Goal: Task Accomplishment & Management: Complete application form

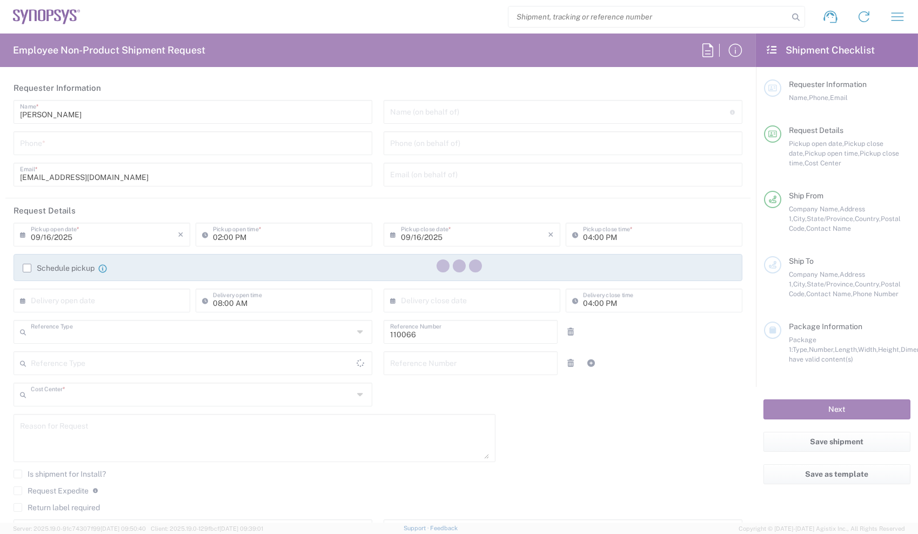
type input "Department"
type input "US01, CIO, IT, ESS2 110066"
type input "[GEOGRAPHIC_DATA]"
type input "[US_STATE]"
type input "[GEOGRAPHIC_DATA]"
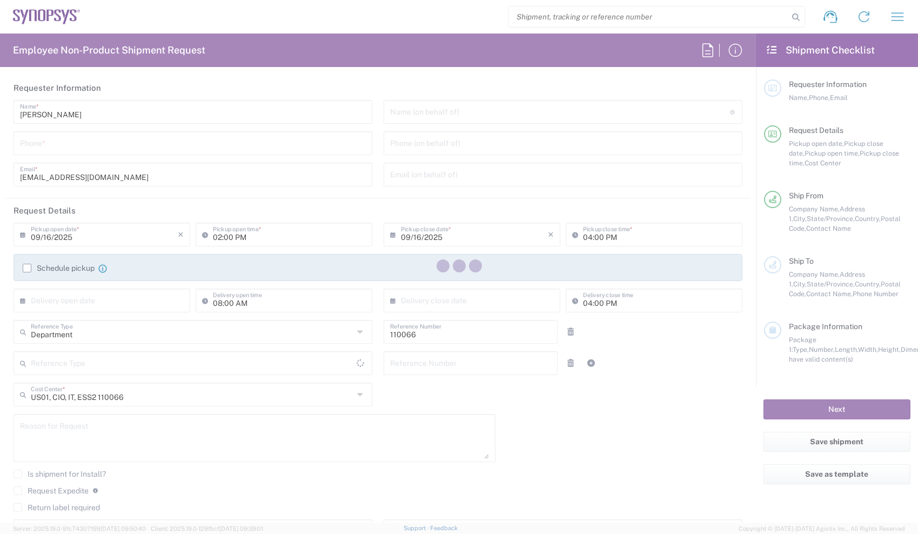
type input "Delivered at Place"
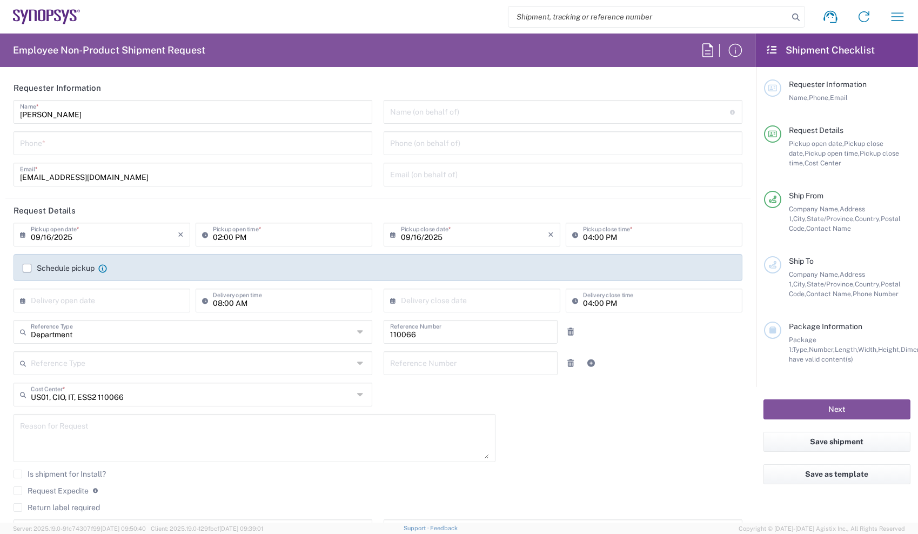
type input "Headquarters USSV"
click at [263, 145] on input "tel" at bounding box center [193, 142] width 346 height 19
click at [240, 145] on input "6692462454" at bounding box center [193, 142] width 346 height 19
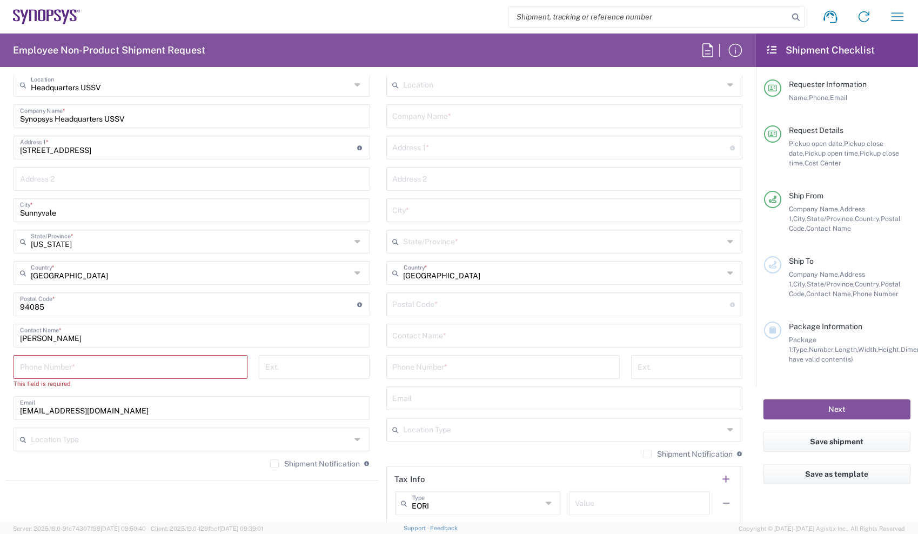
scroll to position [508, 0]
type input "6692462454"
click at [156, 370] on input "tel" at bounding box center [130, 366] width 221 height 19
paste input "6692462454"
type input "6692462454"
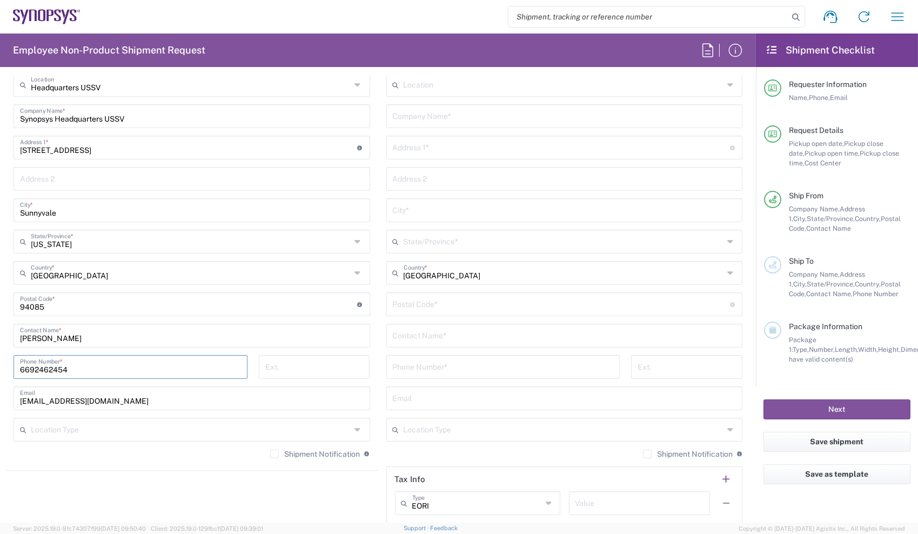
click at [484, 364] on input "tel" at bounding box center [503, 366] width 221 height 19
paste input "6692462454"
type input "6692462454"
click at [378, 406] on main "Location [GEOGRAPHIC_DATA] DE04 Agrate Brianza IT01 [GEOGRAPHIC_DATA] DE02 [GEO…" at bounding box center [564, 300] width 373 height 454
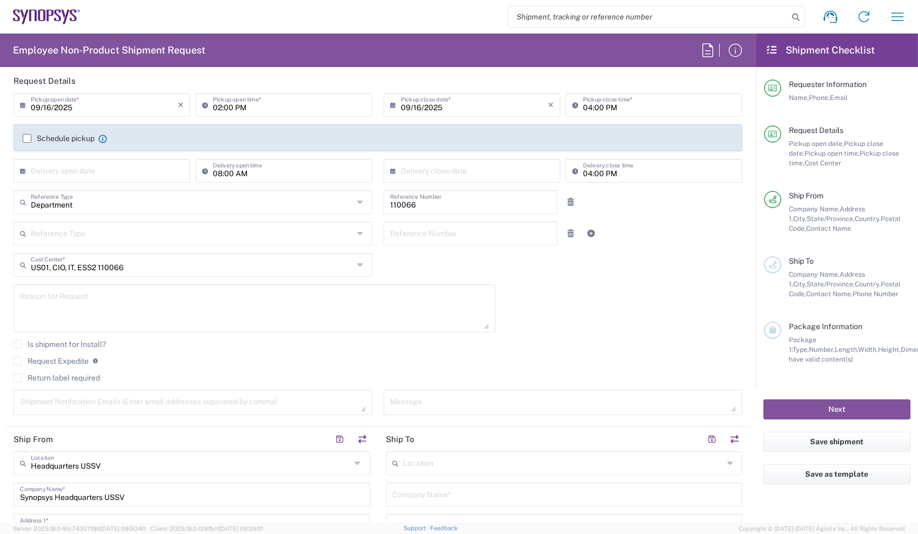
scroll to position [127, 0]
click at [54, 380] on label "Return label required" at bounding box center [57, 379] width 86 height 9
click at [18, 380] on input "Return label required" at bounding box center [18, 380] width 0 height 0
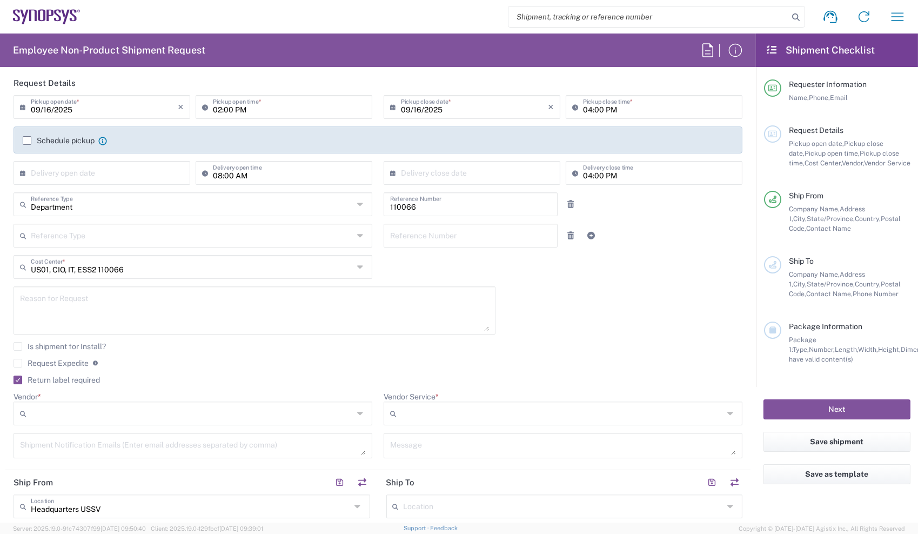
click at [118, 405] on input "Vendor *" at bounding box center [192, 413] width 323 height 17
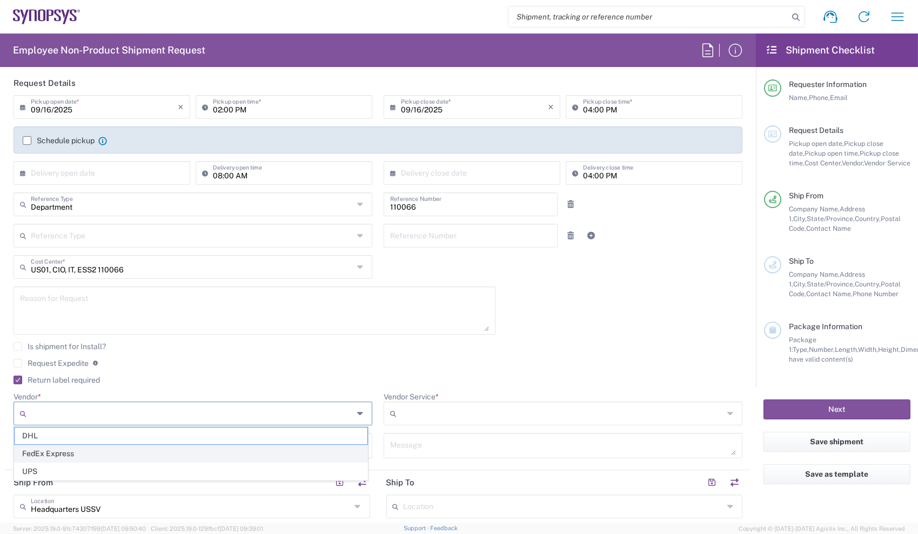
click at [102, 453] on span "FedEx Express" at bounding box center [191, 453] width 353 height 17
type input "FedEx Express"
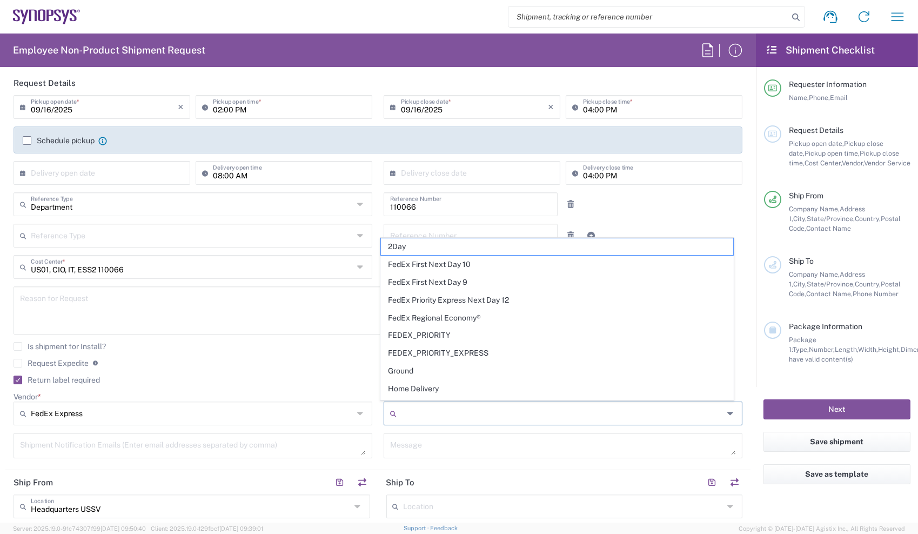
click at [443, 418] on input "Vendor Service *" at bounding box center [562, 413] width 323 height 17
click at [483, 243] on span "2Day" at bounding box center [557, 246] width 353 height 17
type input "2Day"
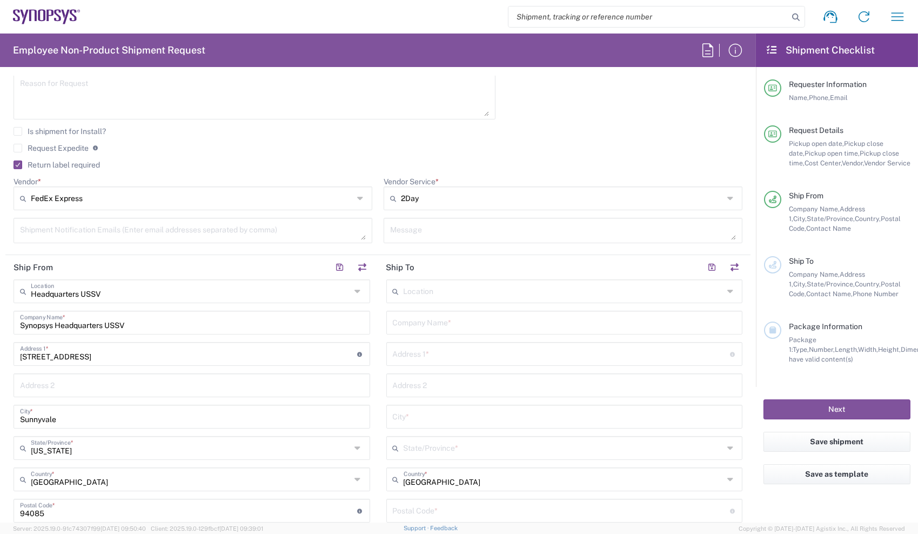
scroll to position [343, 0]
click at [440, 323] on input "text" at bounding box center [565, 321] width 344 height 19
type input "Synopsys ([PERSON_NAME])"
click at [464, 358] on input "text" at bounding box center [561, 352] width 337 height 19
paste input "[PERSON_NAME] [STREET_ADDRESS] Rushmore Rd. [STREET_ADDRESS]"
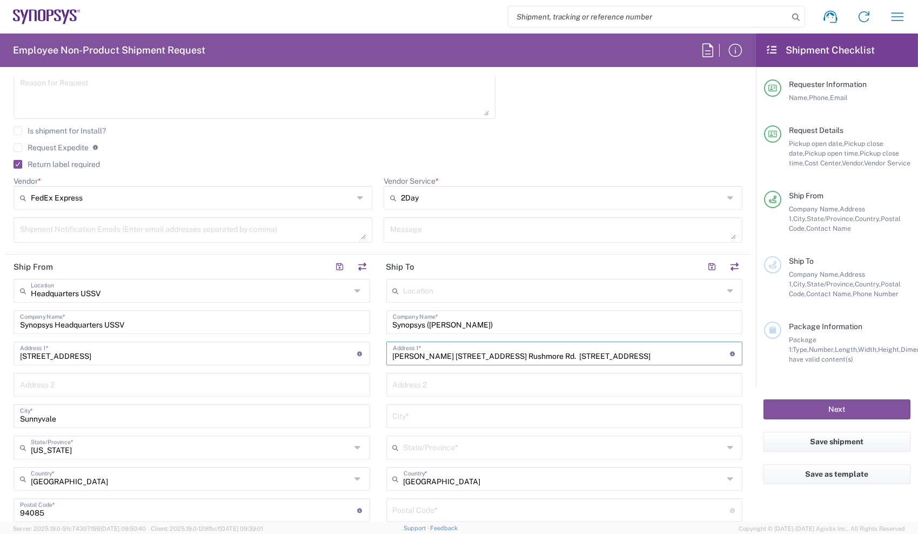
click at [423, 354] on input "[PERSON_NAME] [STREET_ADDRESS] Rushmore Rd. [STREET_ADDRESS]" at bounding box center [561, 352] width 337 height 19
drag, startPoint x: 423, startPoint y: 354, endPoint x: 395, endPoint y: 351, distance: 28.3
click at [395, 351] on input "[PERSON_NAME] [STREET_ADDRESS] Rushmore Rd. [STREET_ADDRESS]" at bounding box center [561, 352] width 337 height 19
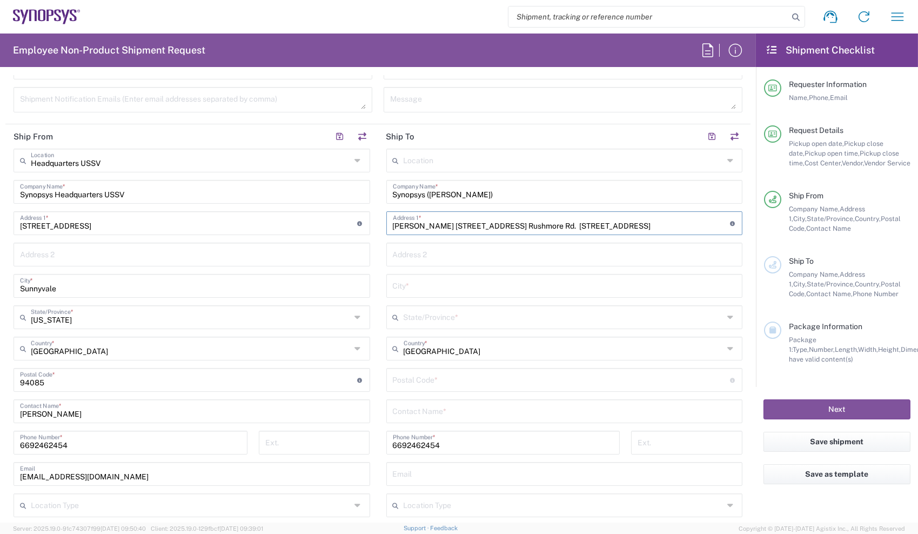
scroll to position [473, 0]
type input "[PERSON_NAME] [STREET_ADDRESS] Rushmore Rd. [STREET_ADDRESS]"
click at [401, 415] on input "text" at bounding box center [565, 410] width 344 height 19
paste input "[PERSON_NAME]"
type input "[PERSON_NAME]"
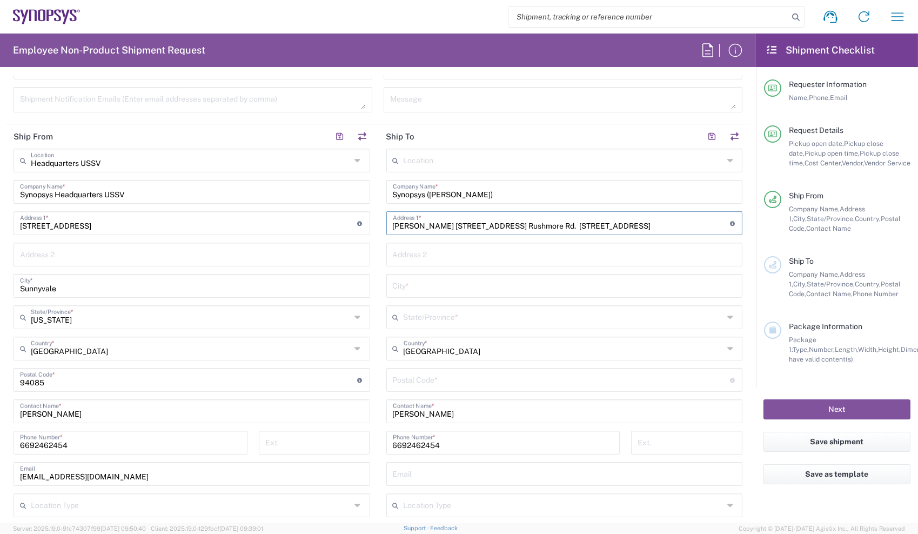
click at [574, 230] on input "[PERSON_NAME] [STREET_ADDRESS] Rushmore Rd. [STREET_ADDRESS]" at bounding box center [561, 222] width 337 height 19
drag, startPoint x: 574, startPoint y: 230, endPoint x: 590, endPoint y: 227, distance: 17.0
click at [590, 227] on input "[PERSON_NAME] [STREET_ADDRESS] Rushmore Rd. [STREET_ADDRESS]" at bounding box center [561, 222] width 337 height 19
click at [502, 291] on input "text" at bounding box center [565, 285] width 344 height 19
paste input "[GEOGRAPHIC_DATA]"
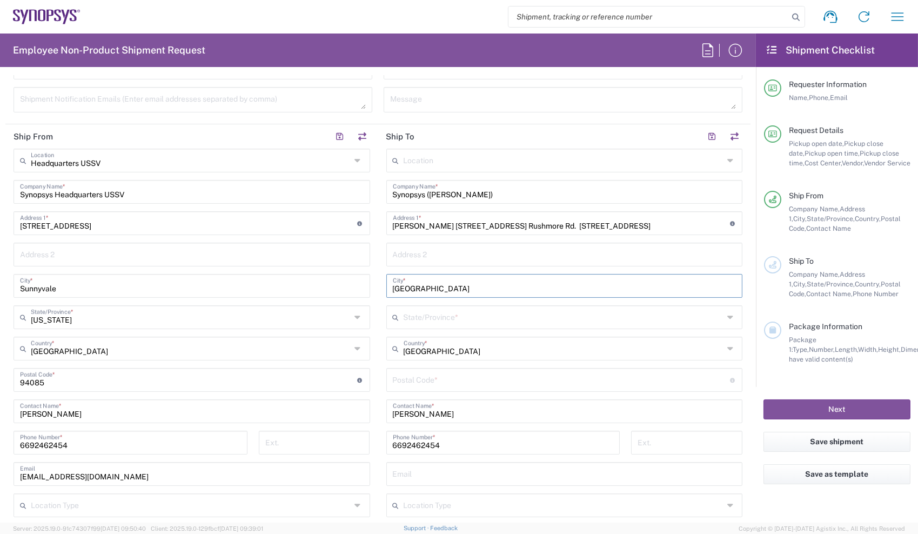
type input "[GEOGRAPHIC_DATA]"
click at [606, 225] on input "[PERSON_NAME] [STREET_ADDRESS] Rushmore Rd. [STREET_ADDRESS]" at bounding box center [561, 222] width 337 height 19
click at [419, 312] on input "text" at bounding box center [564, 316] width 320 height 19
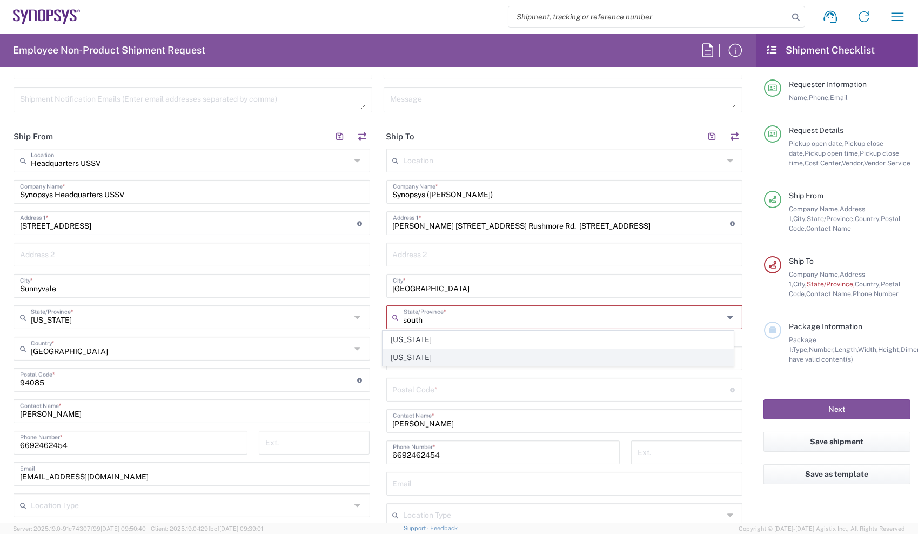
click at [404, 353] on span "[US_STATE]" at bounding box center [558, 357] width 350 height 17
type input "[US_STATE]"
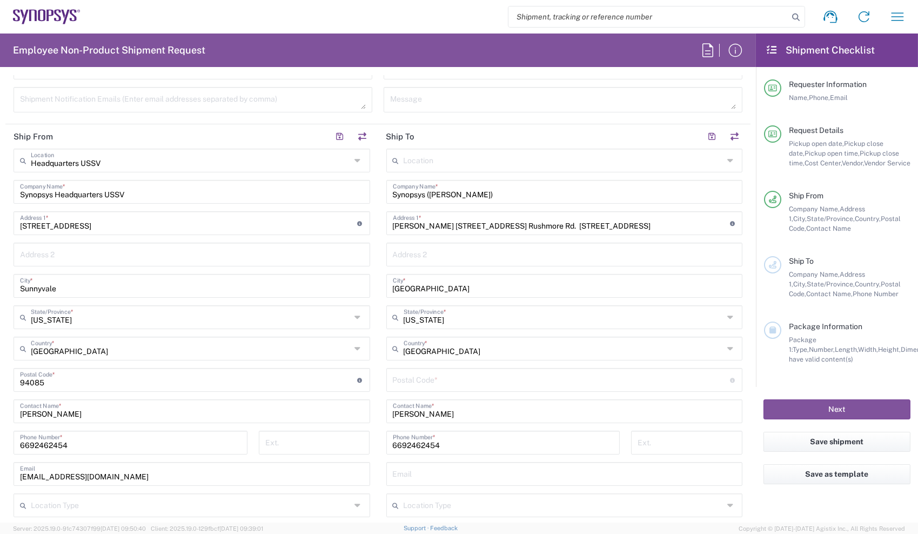
click at [371, 314] on main "Headquarters USSV Location Headquarters [GEOGRAPHIC_DATA] Agrate Brianza IT01 […" at bounding box center [191, 345] width 373 height 393
click at [617, 224] on input "[PERSON_NAME] [STREET_ADDRESS] Rushmore Rd. [STREET_ADDRESS]" at bounding box center [561, 222] width 337 height 19
click at [520, 378] on input "undefined" at bounding box center [561, 379] width 337 height 19
paste input "57701"
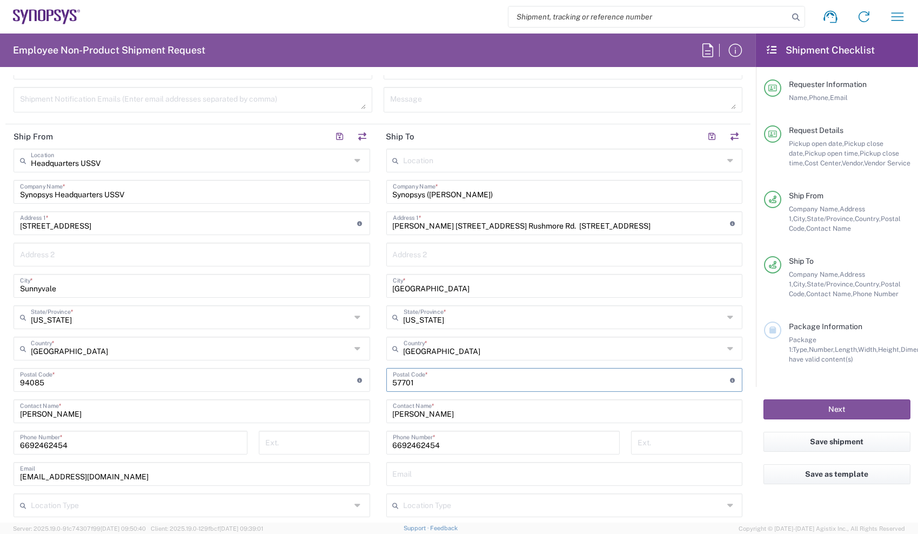
type input "57701"
click at [570, 224] on input "[PERSON_NAME] [STREET_ADDRESS] Rushmore Rd. [STREET_ADDRESS]" at bounding box center [561, 222] width 337 height 19
drag, startPoint x: 570, startPoint y: 224, endPoint x: 758, endPoint y: 164, distance: 198.0
click at [758, 164] on div "Employee Non-Product Shipment Request Requester Information [PERSON_NAME] Name …" at bounding box center [459, 277] width 918 height 489
click at [428, 226] on input "[PERSON_NAME] [STREET_ADDRESS] Rushmore Rd. Ste. 3-218" at bounding box center [561, 222] width 337 height 19
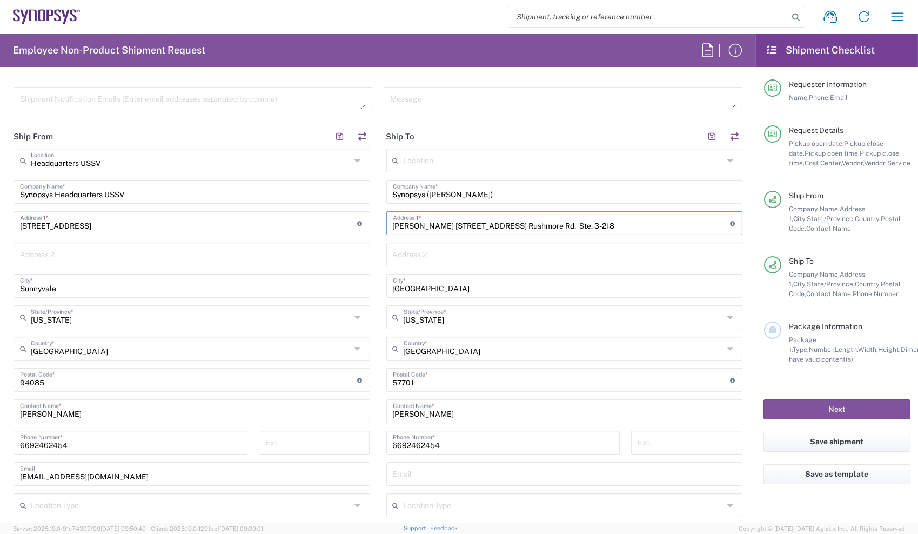
drag, startPoint x: 428, startPoint y: 226, endPoint x: 393, endPoint y: 226, distance: 34.6
click at [393, 226] on input "[PERSON_NAME] [STREET_ADDRESS] Rushmore Rd. Ste. 3-218" at bounding box center [561, 222] width 337 height 19
type input "1601 Mt. Rushmore Rd. Ste. 3-218"
click at [369, 338] on main "Headquarters USSV Location Headquarters [GEOGRAPHIC_DATA] Agrate Brianza IT01 […" at bounding box center [191, 345] width 373 height 393
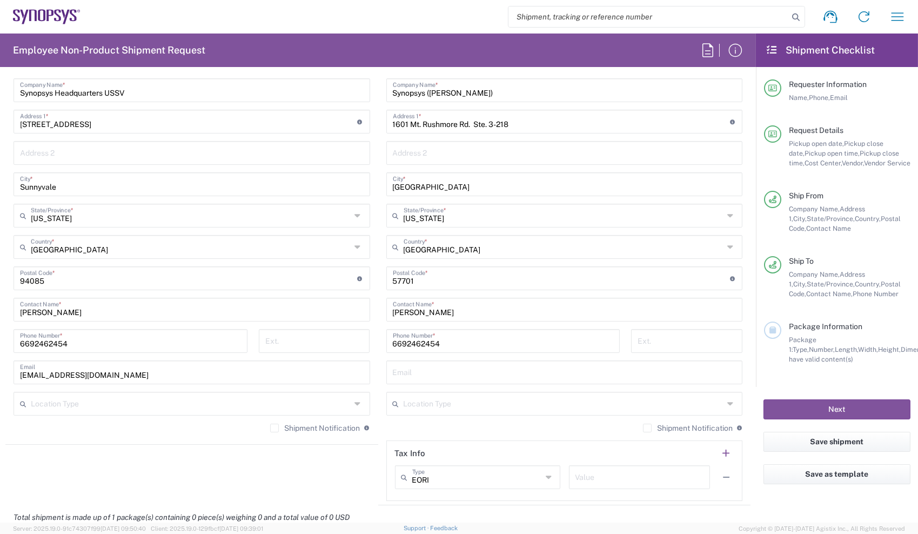
scroll to position [576, 0]
click at [429, 378] on input "text" at bounding box center [565, 369] width 344 height 19
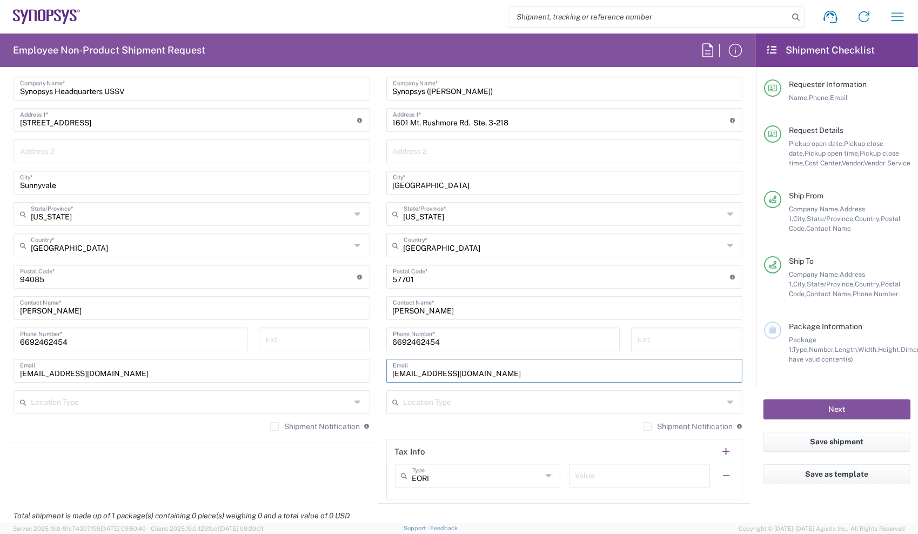
type input "[EMAIL_ADDRESS][DOMAIN_NAME]"
click at [370, 393] on main "Headquarters USSV Location Headquarters [GEOGRAPHIC_DATA] Agrate Brianza IT01 […" at bounding box center [191, 241] width 373 height 393
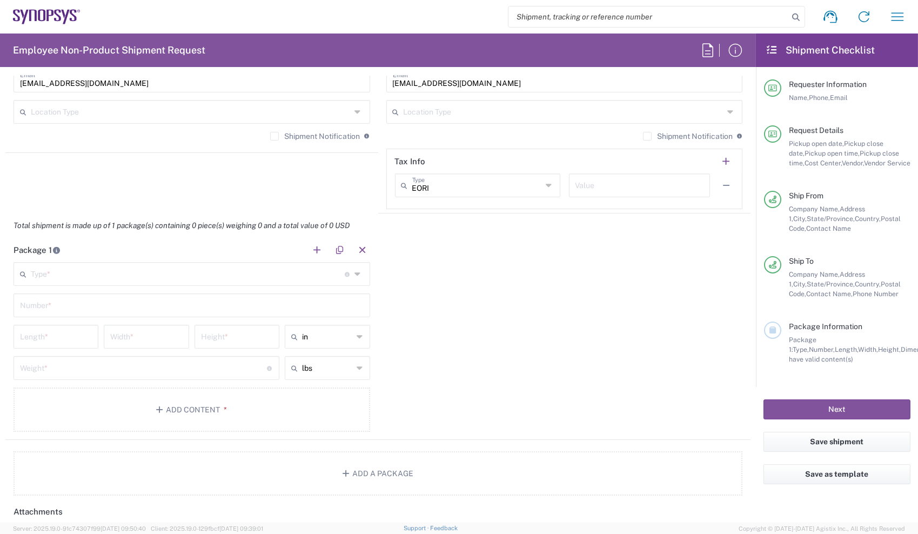
scroll to position [868, 0]
click at [294, 278] on input "text" at bounding box center [188, 272] width 314 height 19
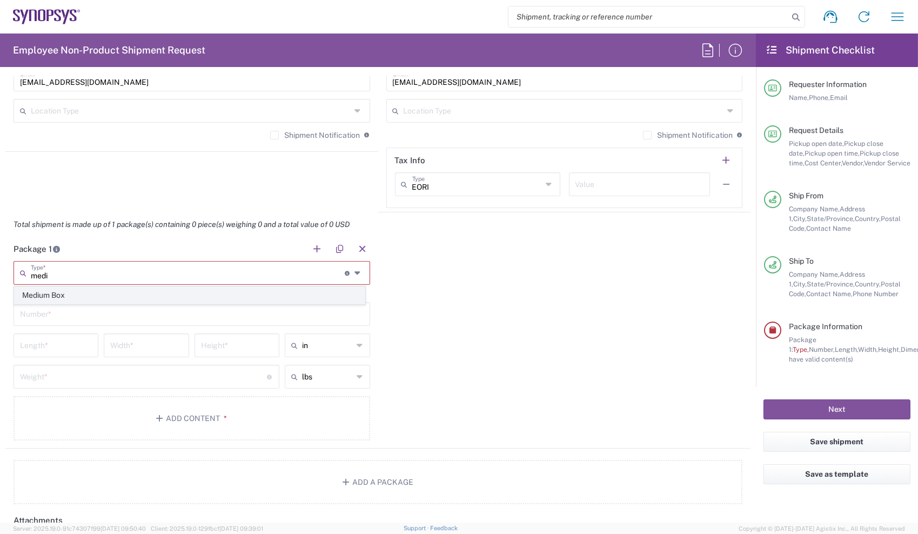
click at [123, 295] on span "Medium Box" at bounding box center [190, 295] width 350 height 17
type input "Medium Box"
type input "13"
type input "11.5"
type input "2.5"
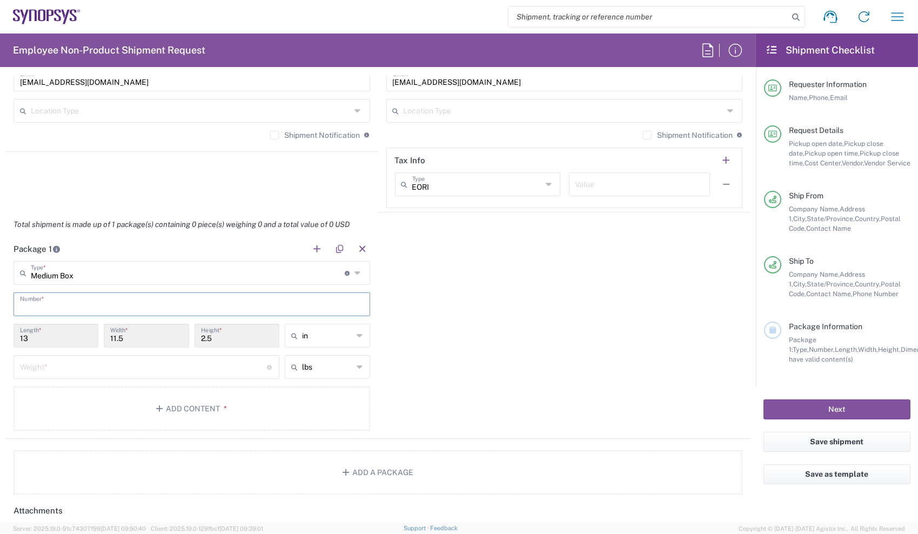
click at [84, 309] on input "text" at bounding box center [192, 303] width 344 height 19
type input "1"
click at [73, 355] on div "Weight * Total weight of package(s) in pounds or kilograms" at bounding box center [147, 367] width 266 height 24
click at [73, 360] on input "number" at bounding box center [143, 366] width 247 height 19
type input "10"
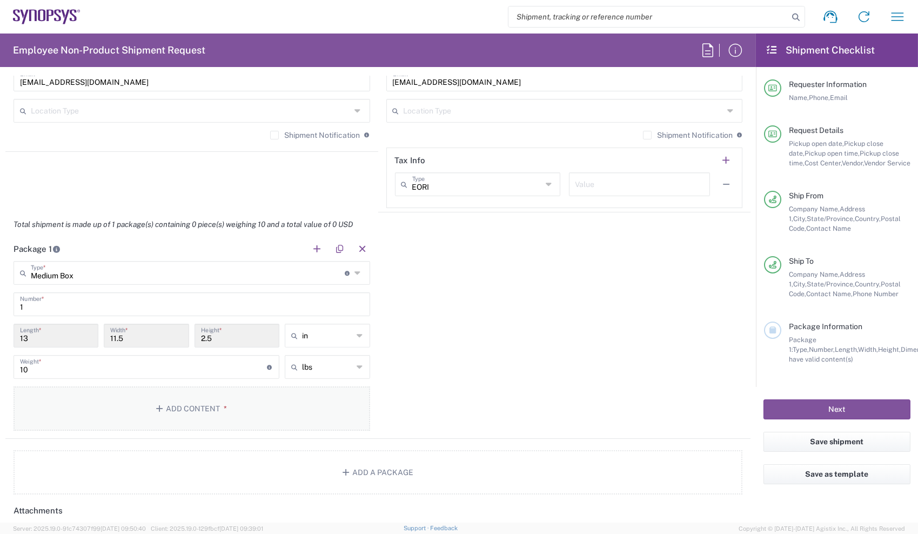
click at [90, 415] on button "Add Content *" at bounding box center [192, 408] width 357 height 44
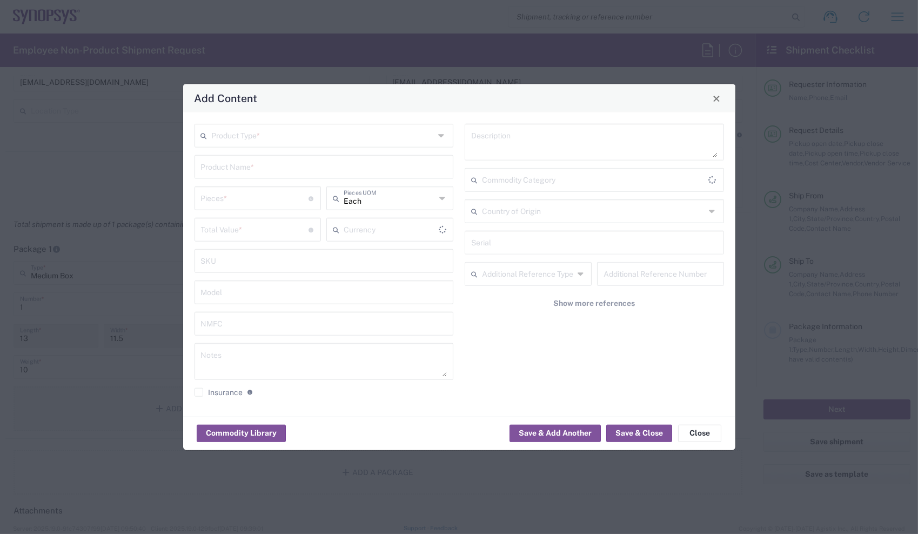
type input "US Dollar"
click at [290, 143] on input "text" at bounding box center [323, 134] width 223 height 19
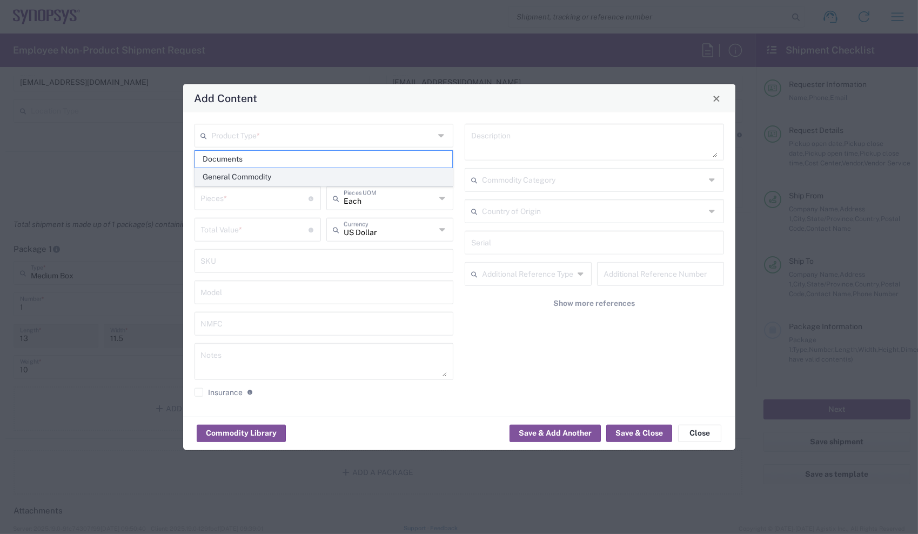
click at [268, 177] on span "General Commodity" at bounding box center [323, 177] width 257 height 17
type input "General Commodity"
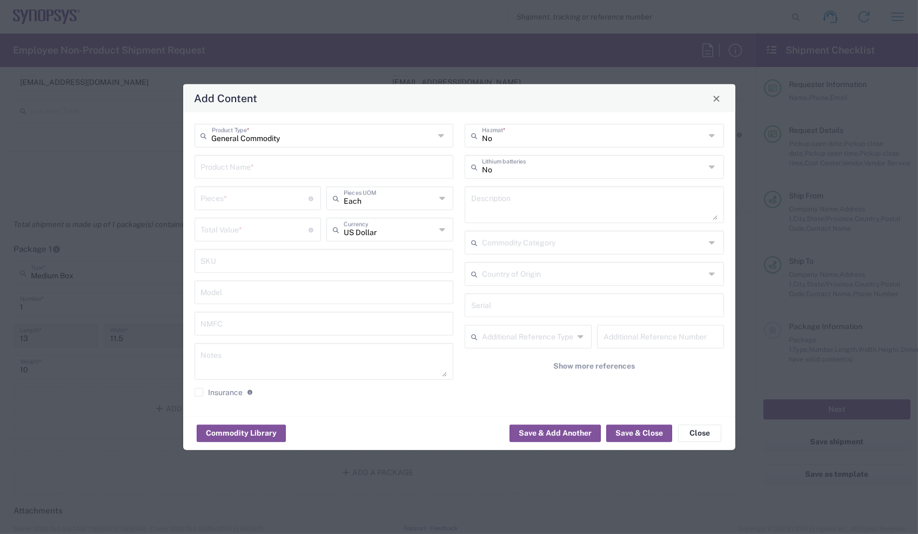
click at [273, 171] on input "text" at bounding box center [324, 166] width 246 height 19
type input "Dell Laptop"
type input "1"
type input "Each"
type input "950"
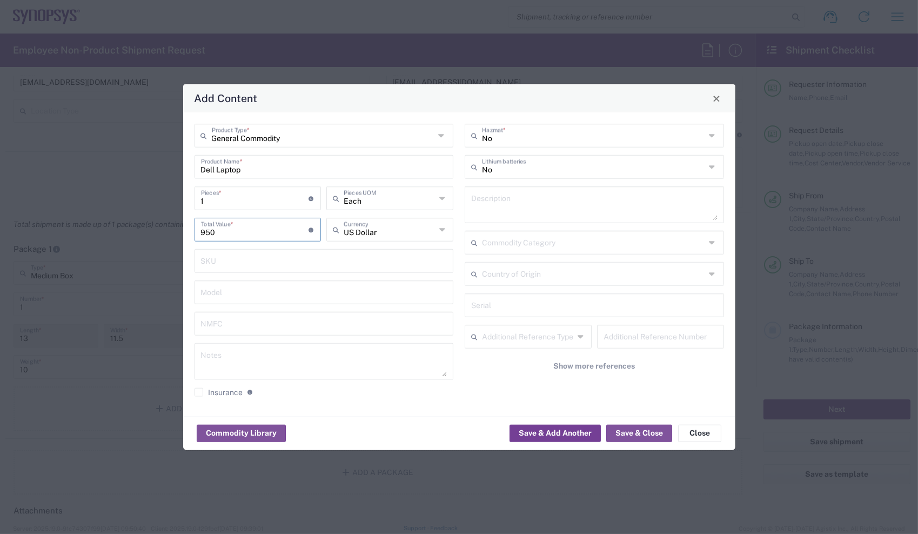
click at [576, 433] on button "Save & Add Another" at bounding box center [554, 432] width 91 height 17
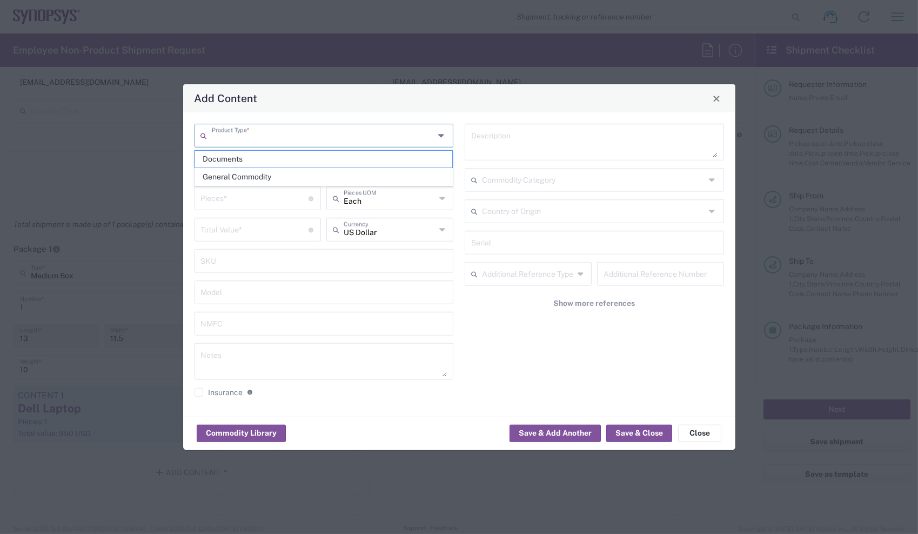
click at [360, 133] on input "text" at bounding box center [323, 134] width 223 height 19
click at [335, 171] on span "General Commodity" at bounding box center [323, 177] width 257 height 17
type input "General Commodity"
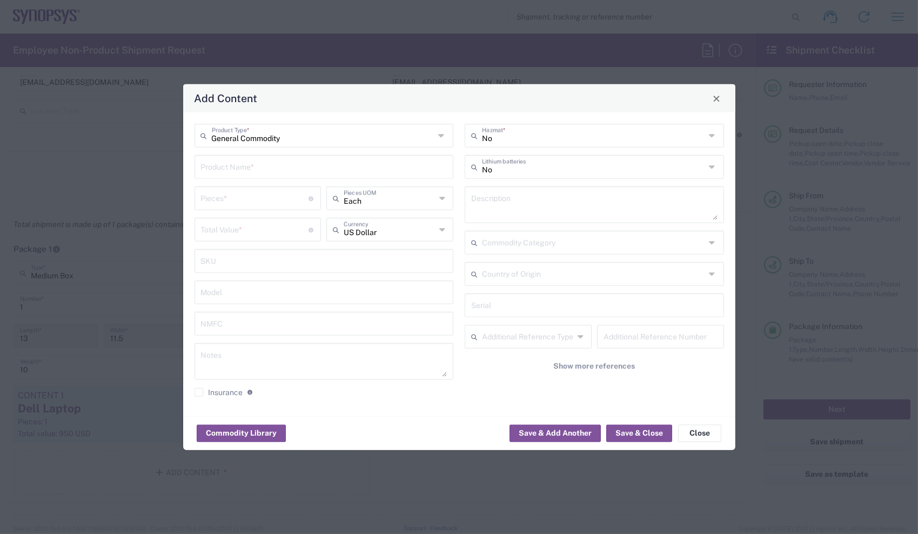
click at [334, 170] on input "text" at bounding box center [324, 166] width 246 height 19
type input "Laptop Charger"
type input "1"
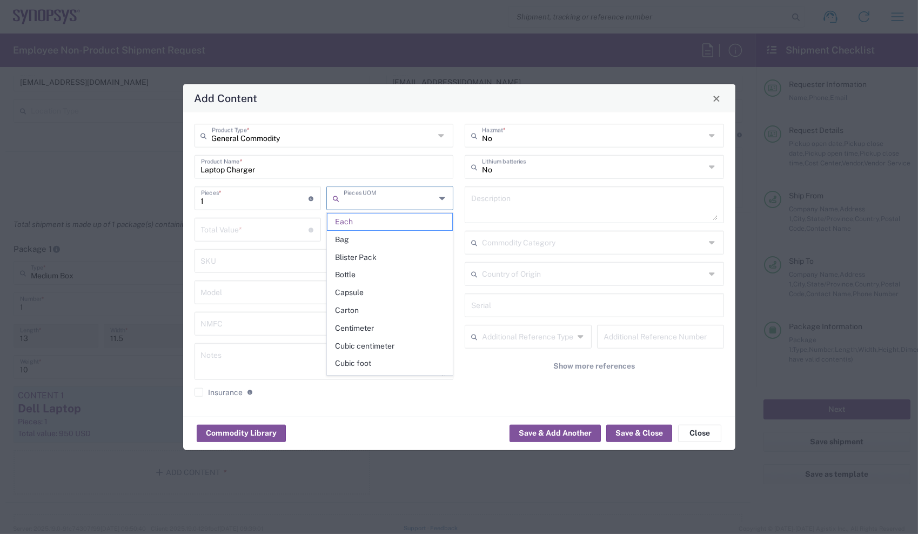
type input "Each"
type input "65"
click at [649, 429] on button "Save & Close" at bounding box center [639, 432] width 66 height 17
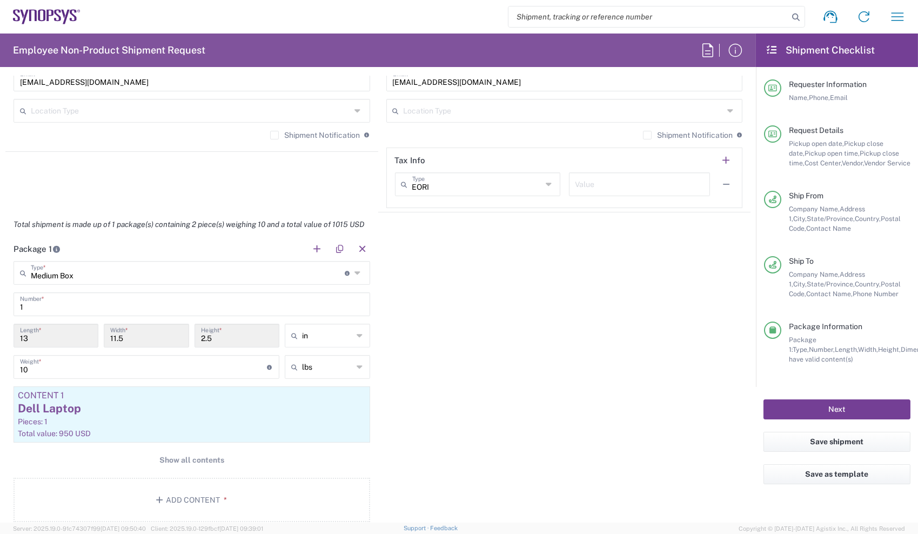
click at [844, 407] on button "Next" at bounding box center [836, 409] width 147 height 20
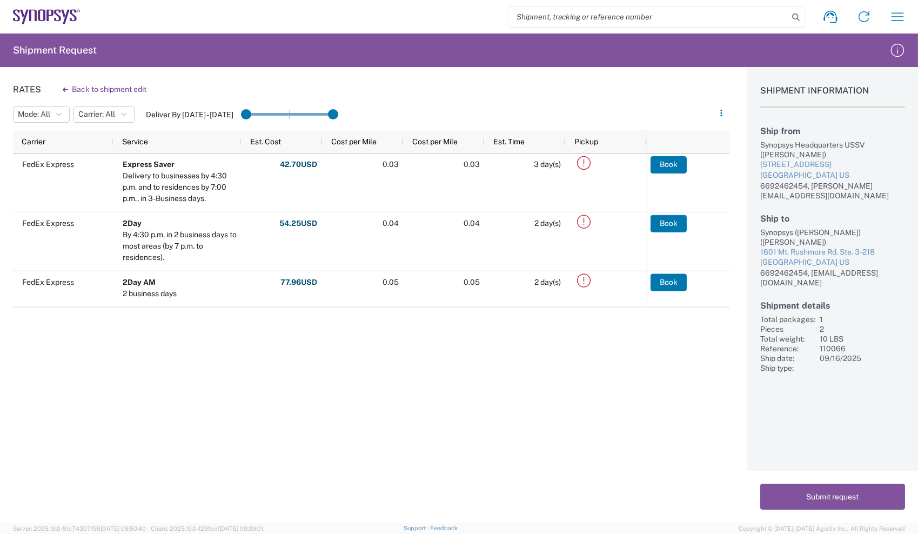
drag, startPoint x: 468, startPoint y: 483, endPoint x: 509, endPoint y: 476, distance: 41.0
click at [509, 476] on div "Rates Back to shipment edit Mode: All All SMAL Carrier: All All FedEx Express D…" at bounding box center [365, 294] width 730 height 455
click at [131, 392] on div "Rates Back to shipment edit Mode: All All SMAL Carrier: All All FedEx Express D…" at bounding box center [365, 294] width 730 height 455
